Goal: Navigation & Orientation: Understand site structure

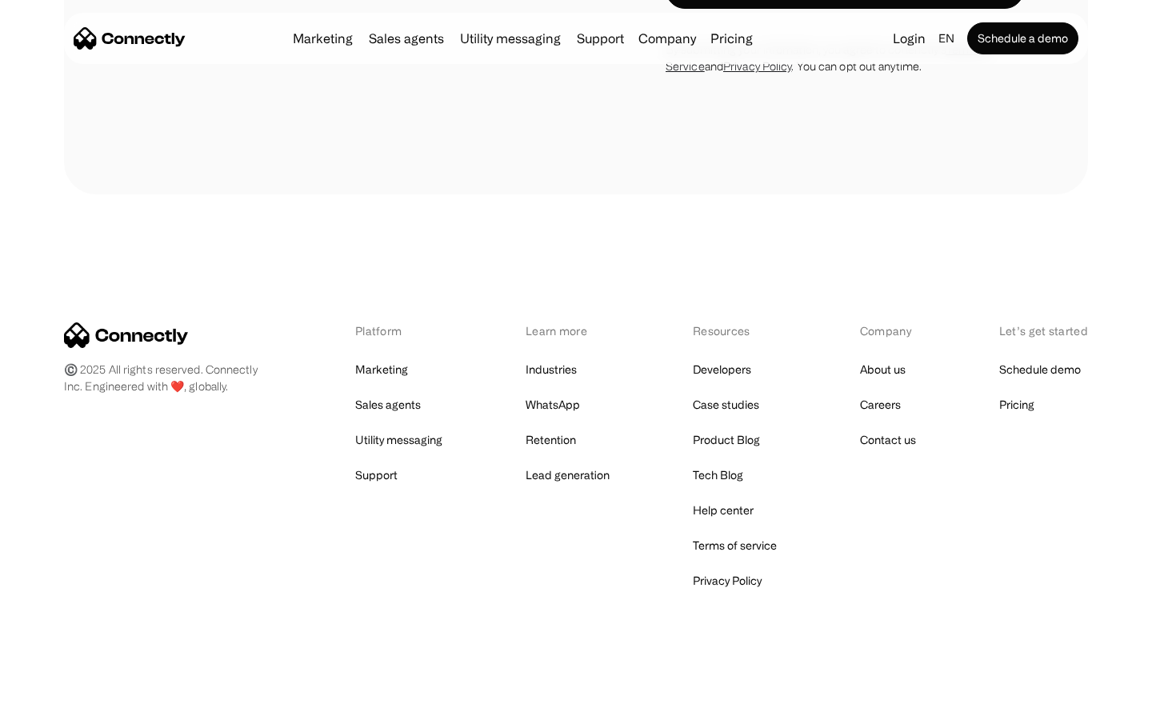
scroll to position [2345, 0]
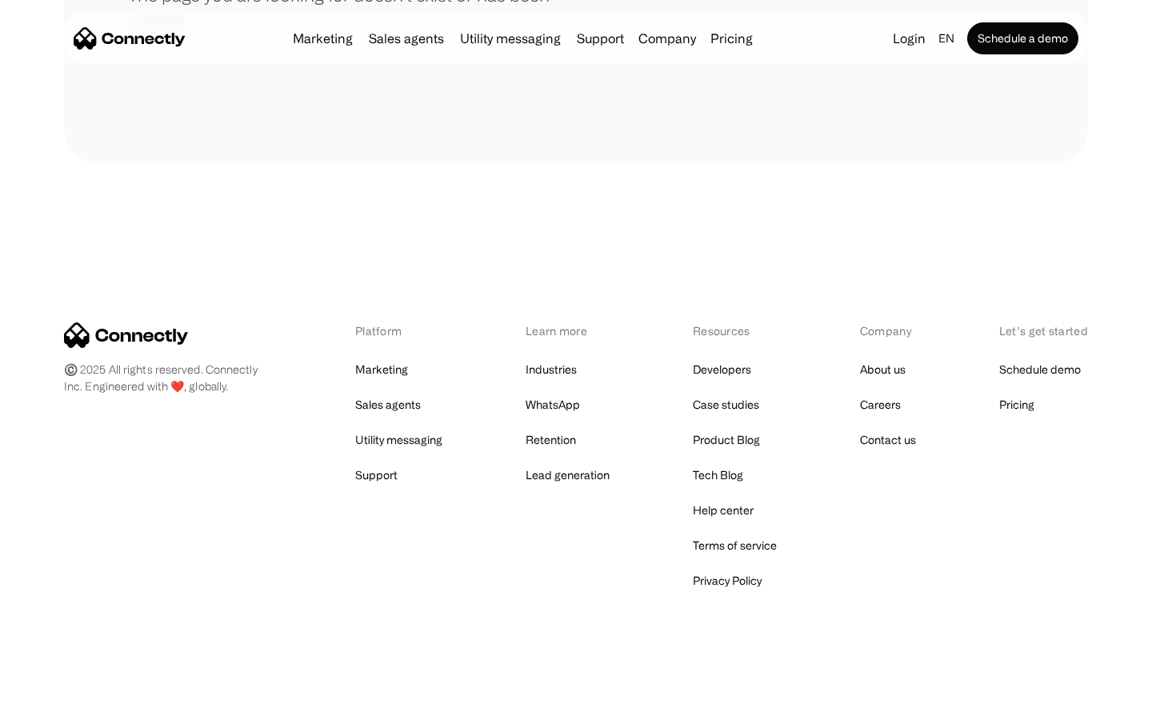
scroll to position [292, 0]
